Goal: Task Accomplishment & Management: Manage account settings

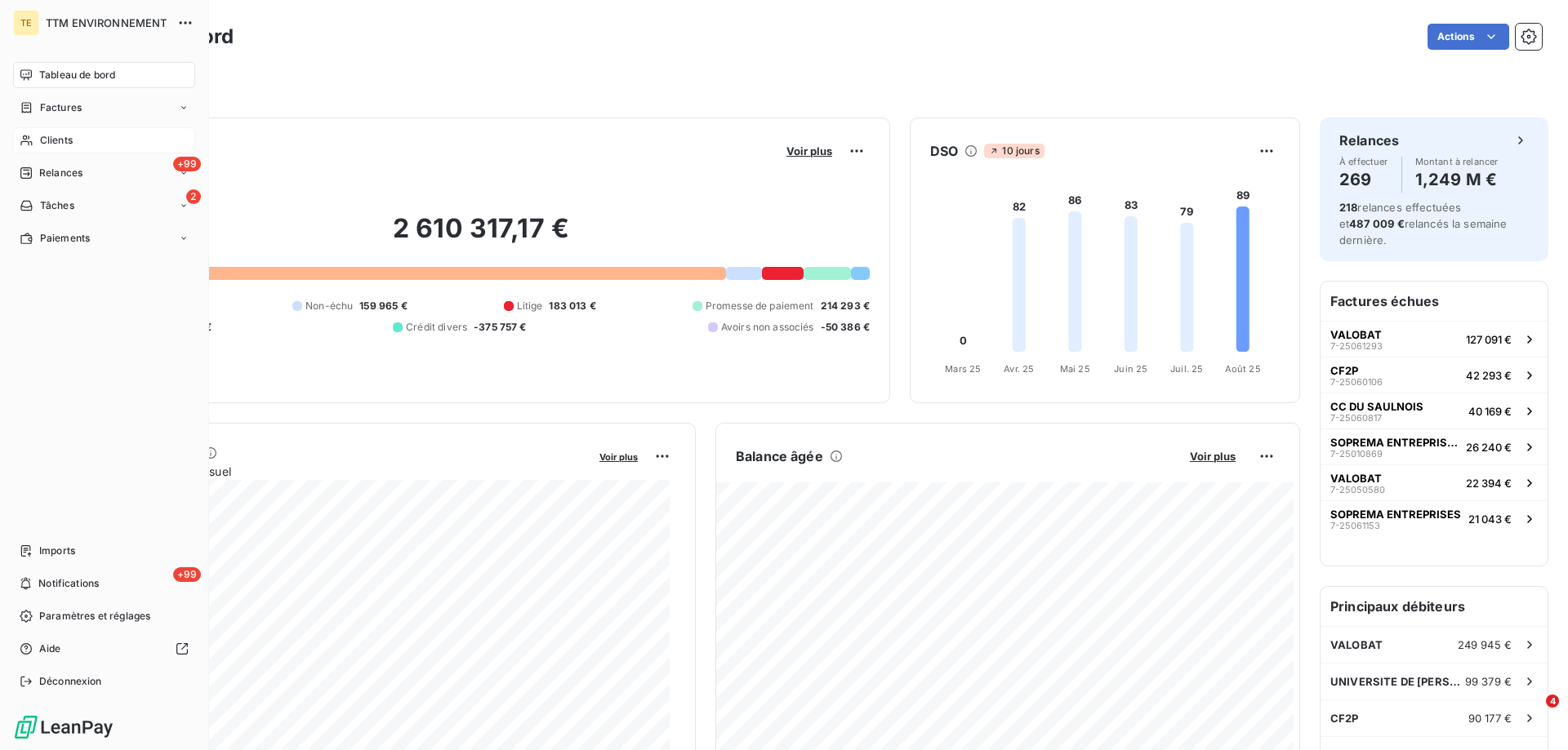
click at [54, 140] on span "Clients" at bounding box center [56, 140] width 33 height 14
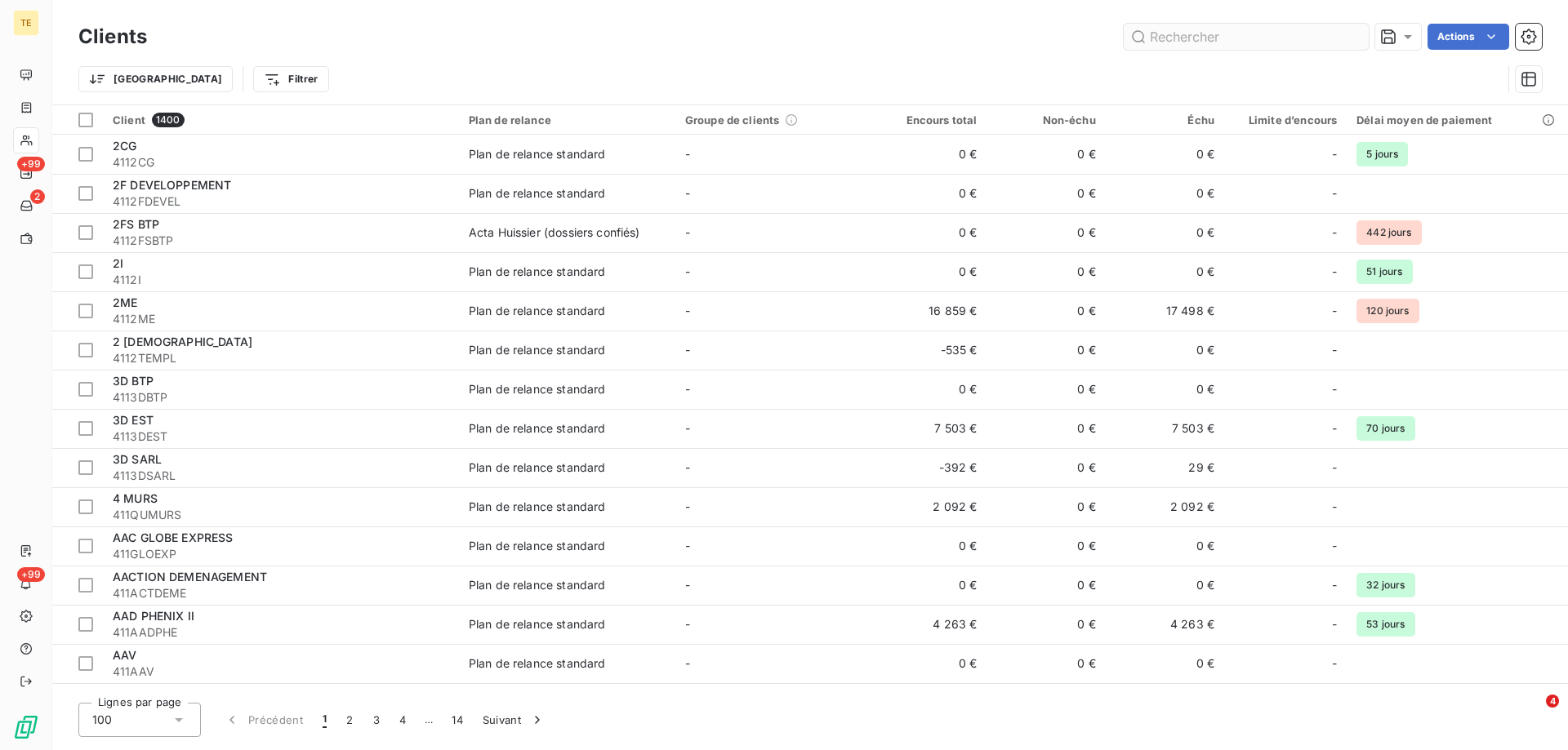
click at [1169, 38] on input "text" at bounding box center [1245, 36] width 245 height 26
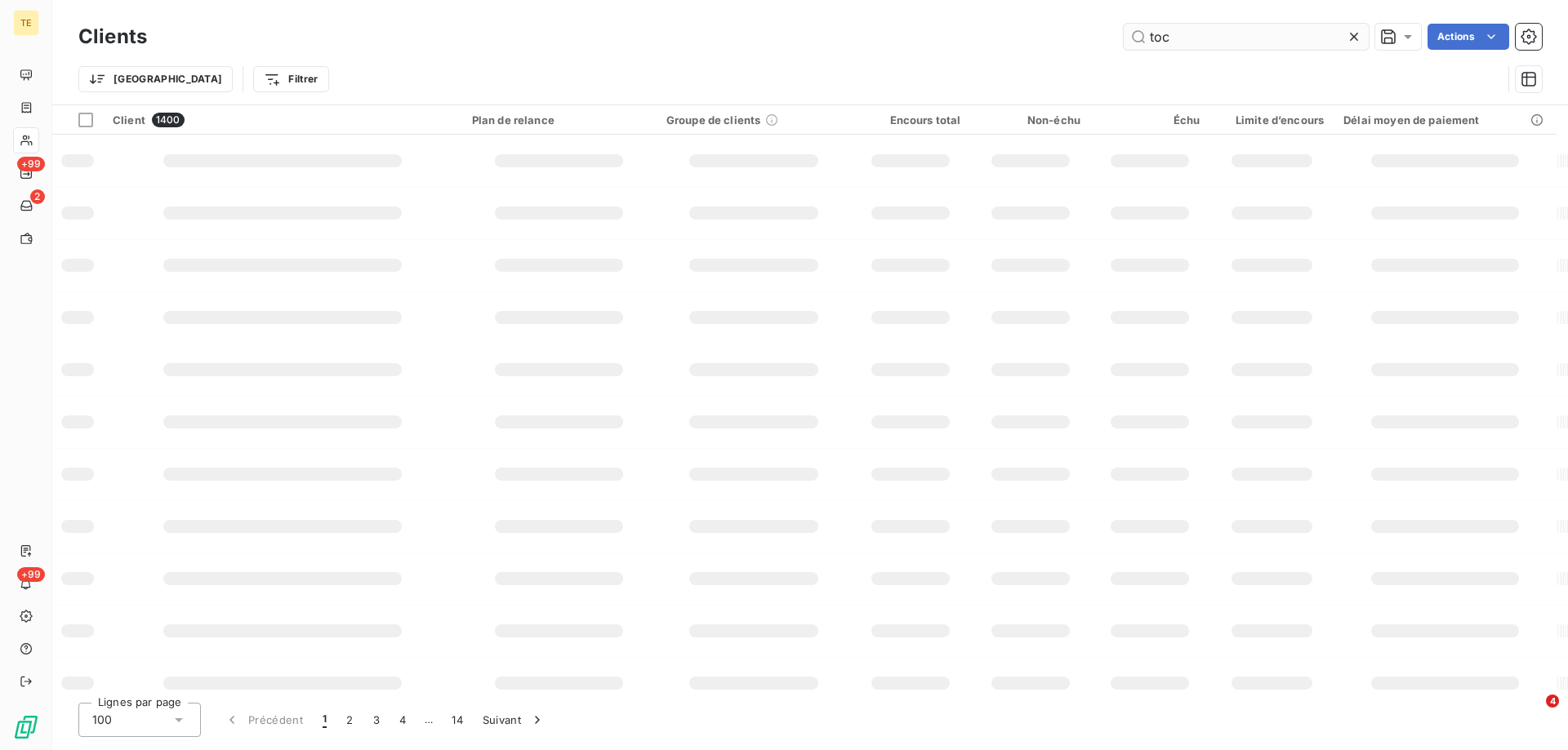
type input "tock"
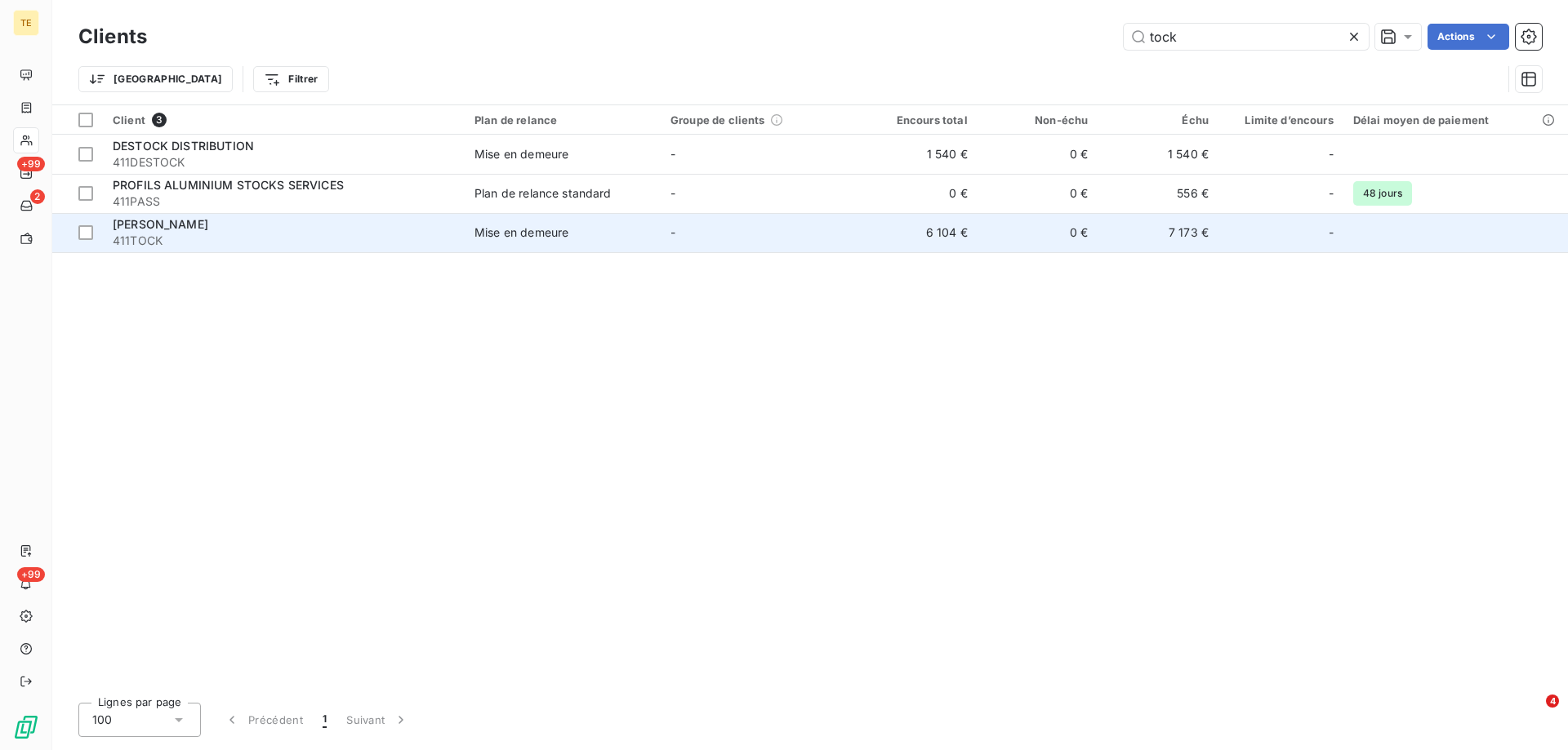
click at [158, 222] on span "[PERSON_NAME]" at bounding box center [161, 223] width 96 height 14
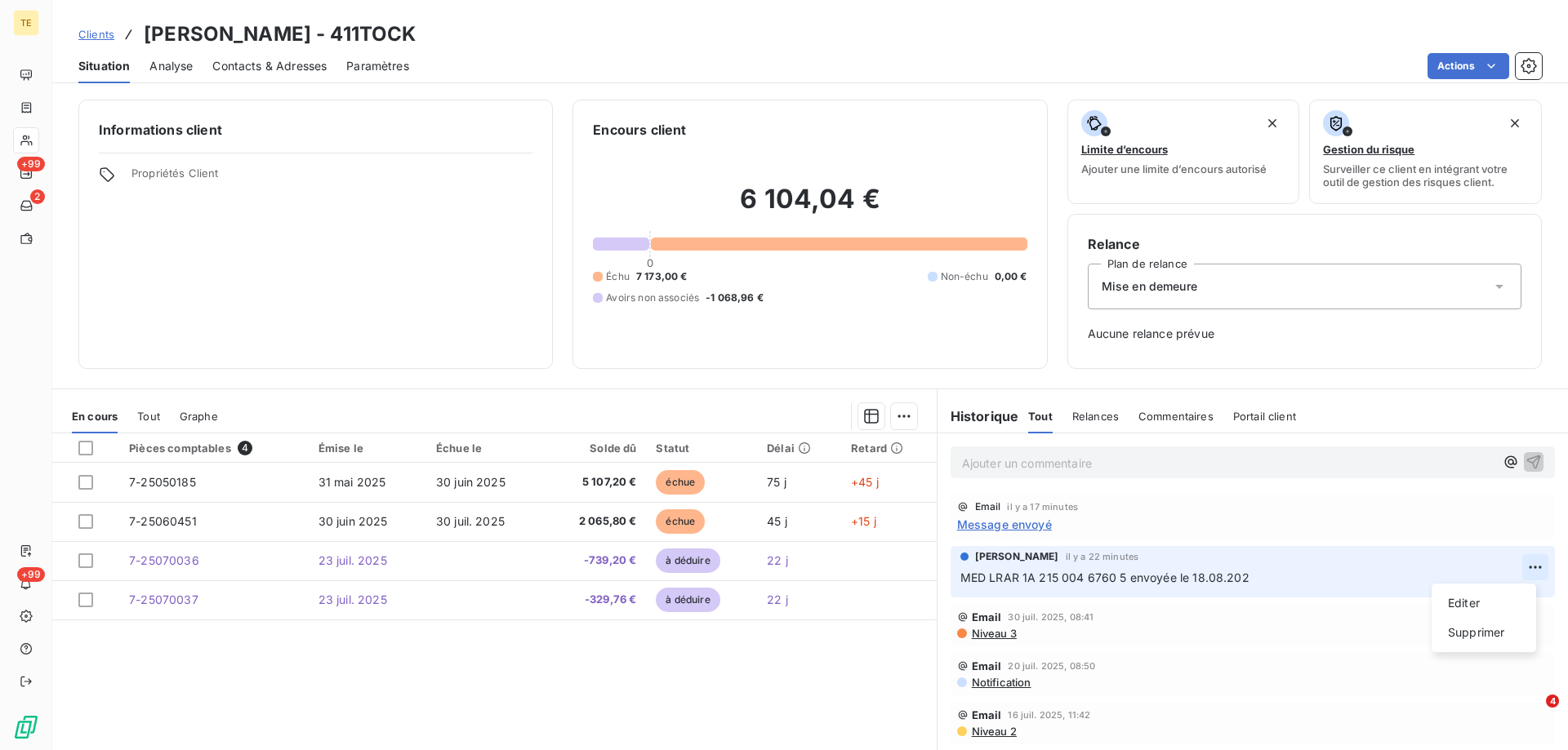
click at [1523, 567] on html "TE +99 2 +99 Clients [PERSON_NAME] - 411TOCK Situation Analyse Contacts & Adres…" at bounding box center [784, 375] width 1568 height 750
click at [1473, 636] on div "Supprimer" at bounding box center [1483, 633] width 91 height 26
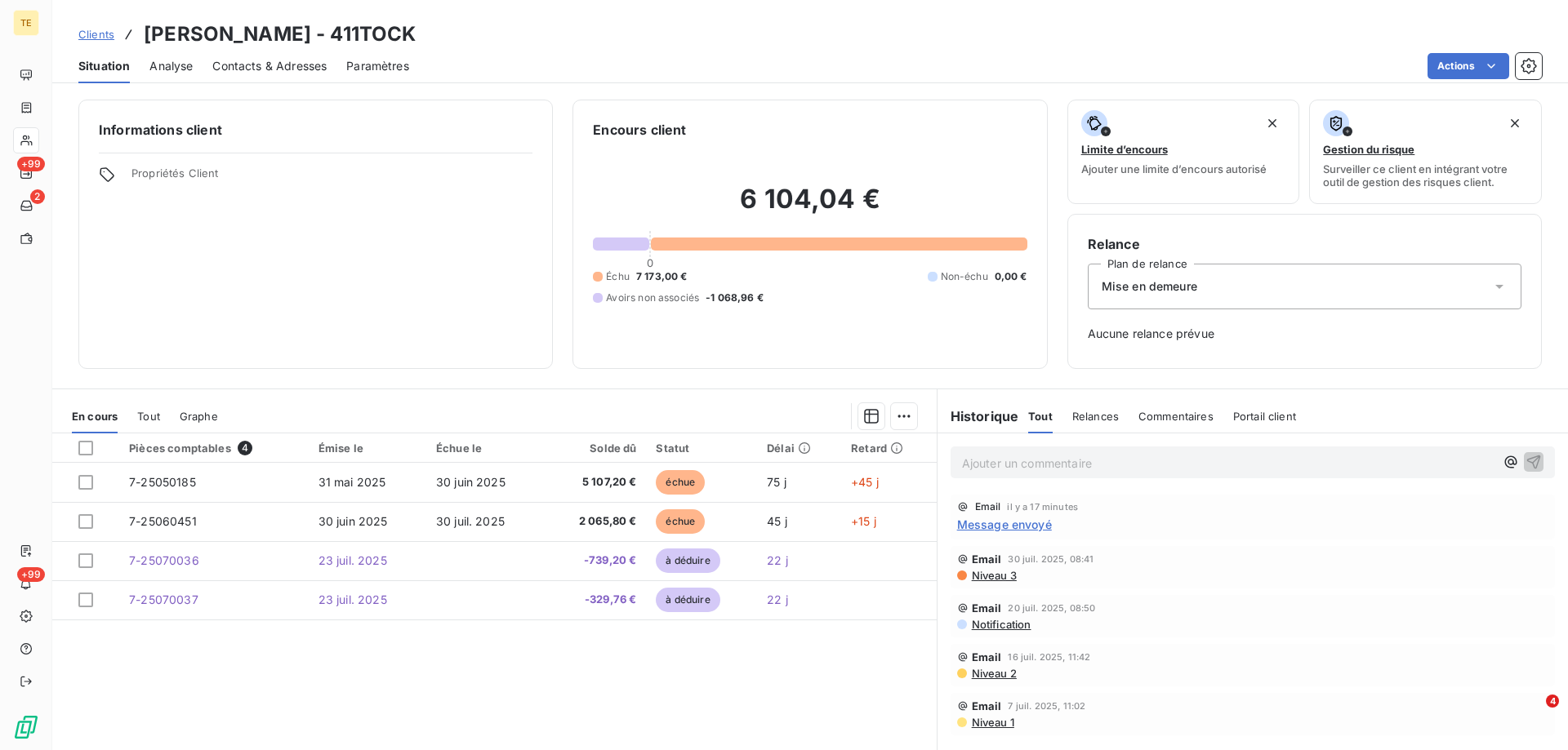
click at [980, 461] on p "Ajouter un commentaire ﻿" at bounding box center [1227, 463] width 532 height 21
click at [1030, 465] on p "Ajouter un commentaire ﻿" at bounding box center [1227, 463] width 532 height 21
click at [1528, 465] on icon "button" at bounding box center [1534, 461] width 16 height 16
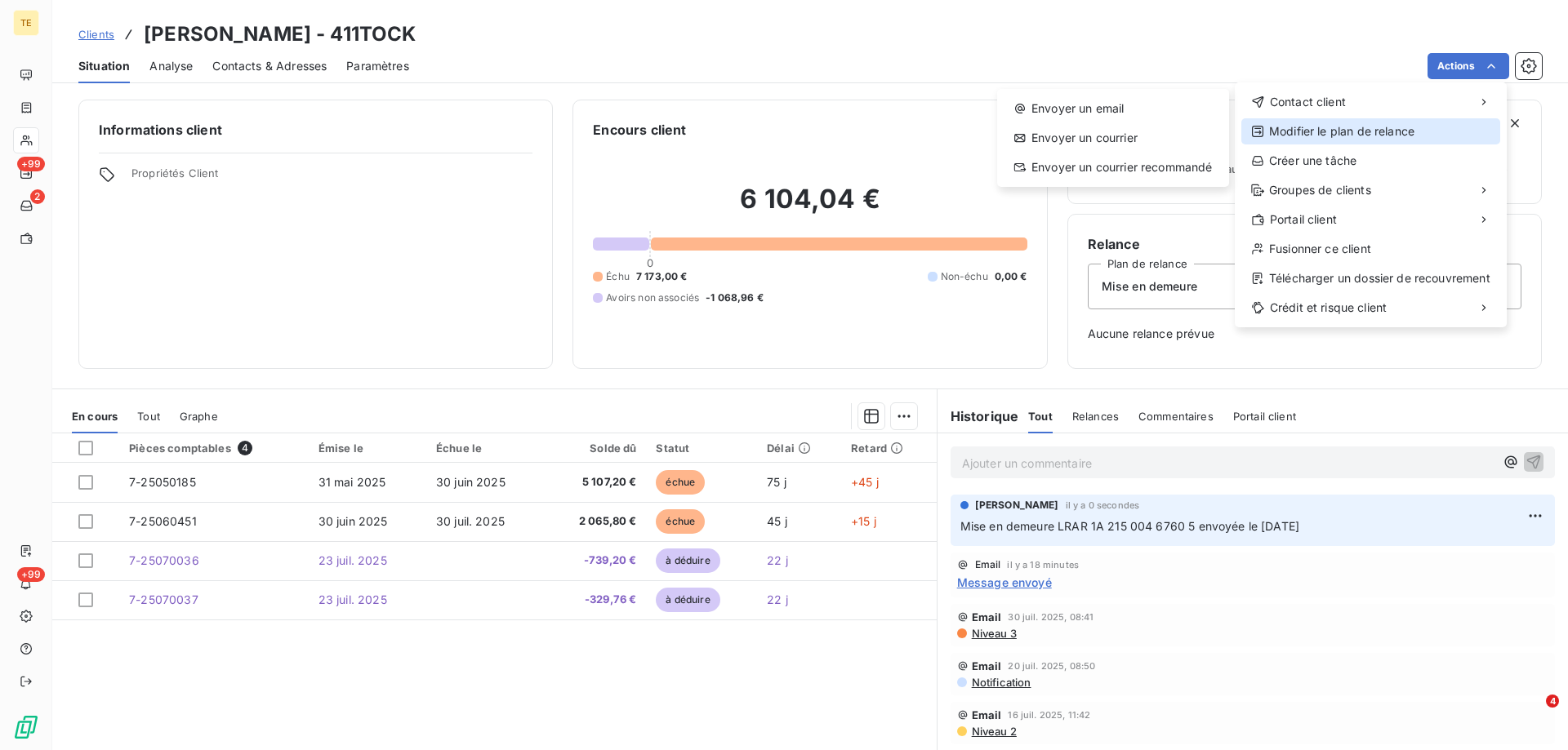
click at [1332, 133] on div "Modifier le plan de relance" at bounding box center [1370, 131] width 258 height 26
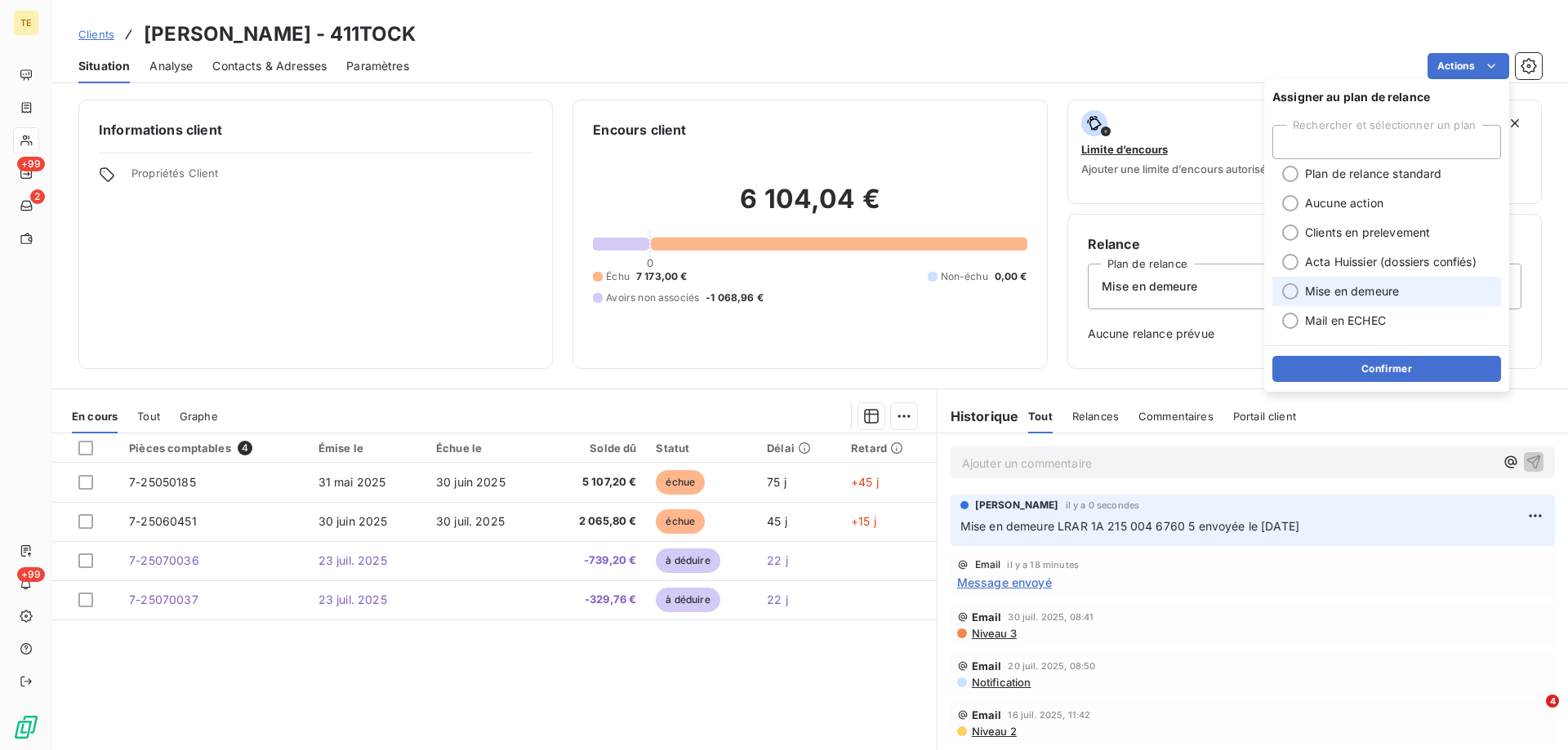
click at [1309, 289] on span "Mise en demeure" at bounding box center [1352, 292] width 94 height 16
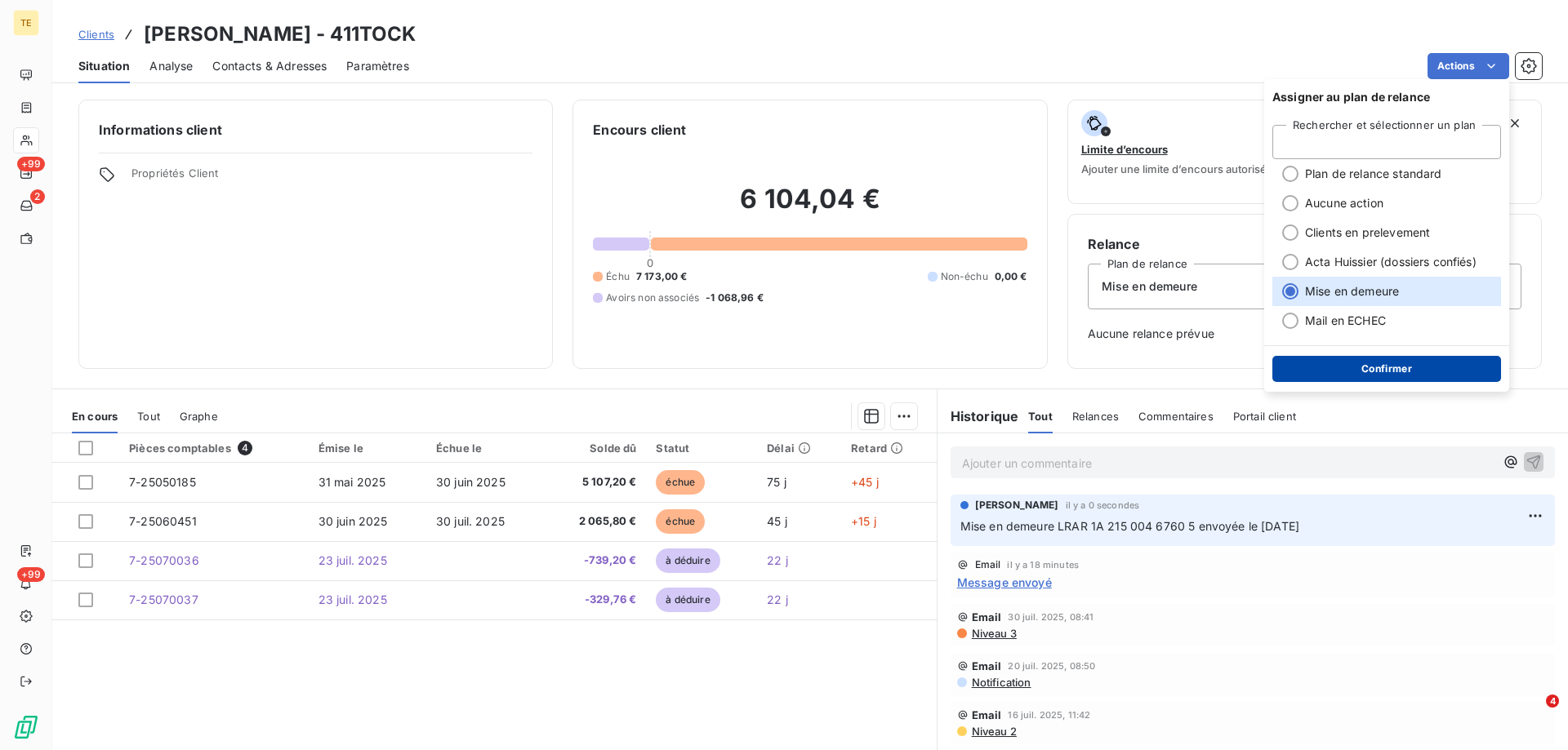
click at [1353, 373] on button "Confirmer" at bounding box center [1386, 369] width 229 height 26
